Goal: Task Accomplishment & Management: Use online tool/utility

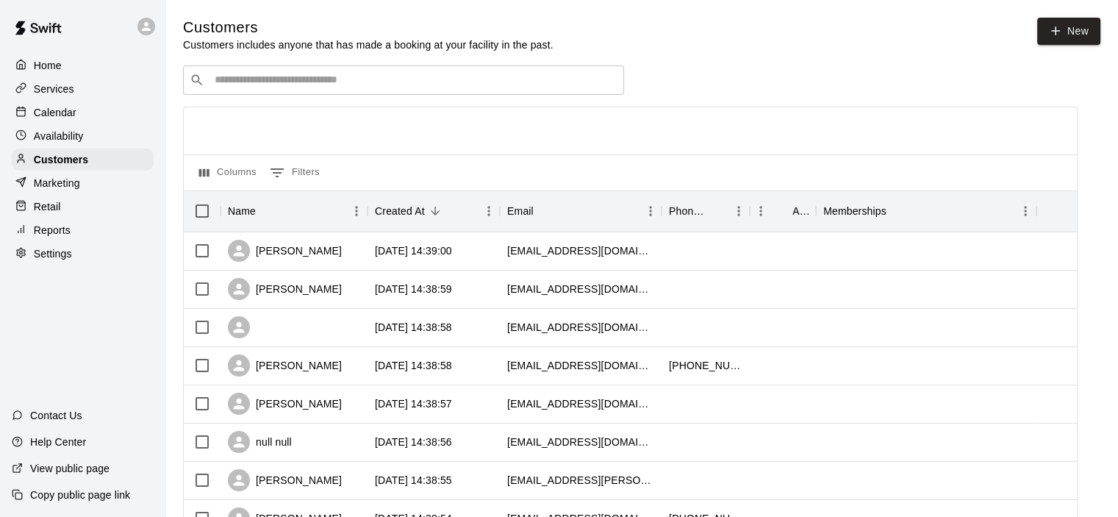
click at [64, 189] on p "Marketing" at bounding box center [57, 183] width 46 height 15
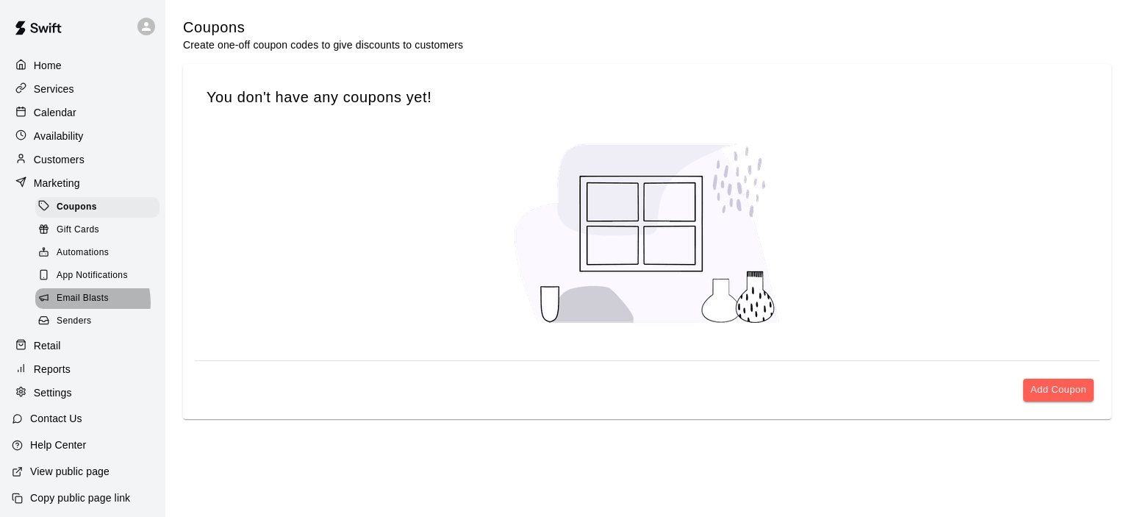
click at [79, 306] on span "Email Blasts" at bounding box center [83, 298] width 52 height 15
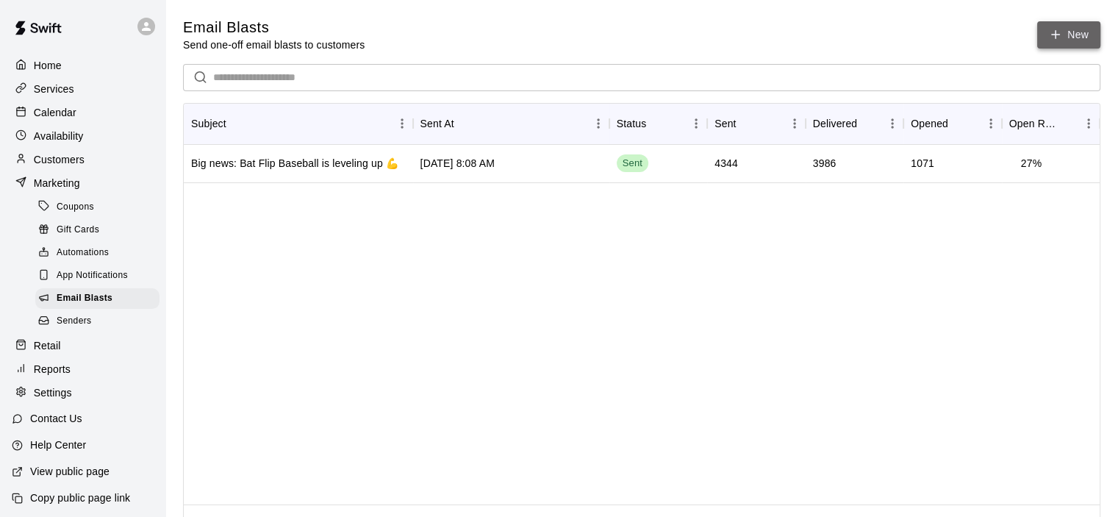
click at [1055, 35] on icon at bounding box center [1055, 35] width 0 height 8
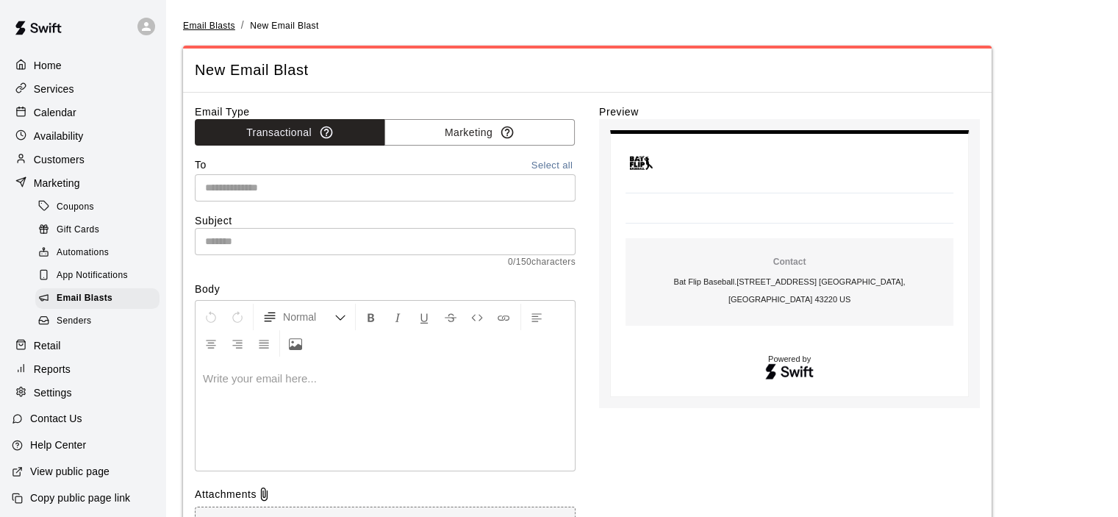
click at [215, 22] on span "Email Blasts" at bounding box center [209, 26] width 52 height 10
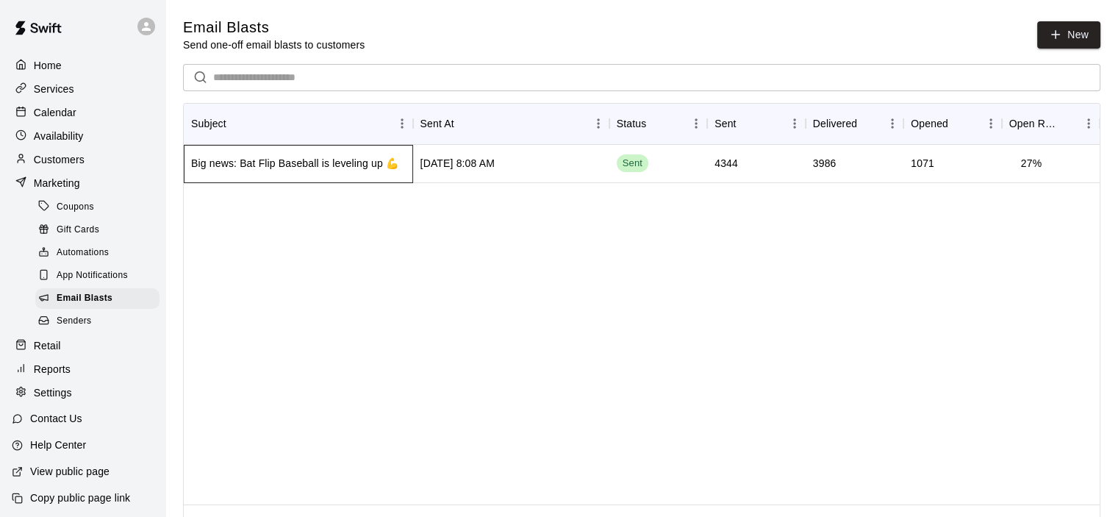
click at [256, 164] on div "Big news: Bat Flip Baseball is leveling up 💪" at bounding box center [294, 163] width 207 height 15
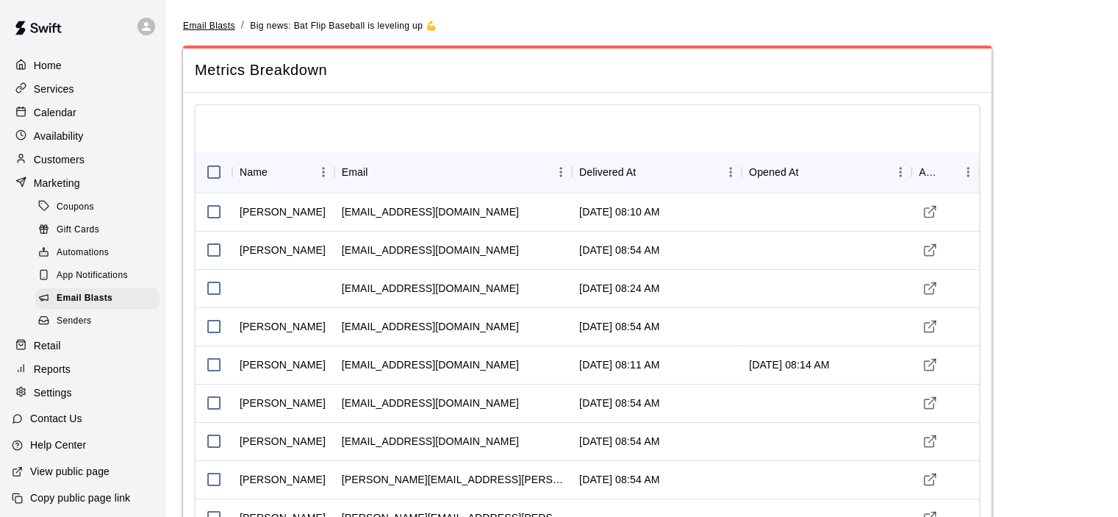
click at [212, 27] on span "Email Blasts" at bounding box center [209, 26] width 52 height 10
